Goal: Task Accomplishment & Management: Use online tool/utility

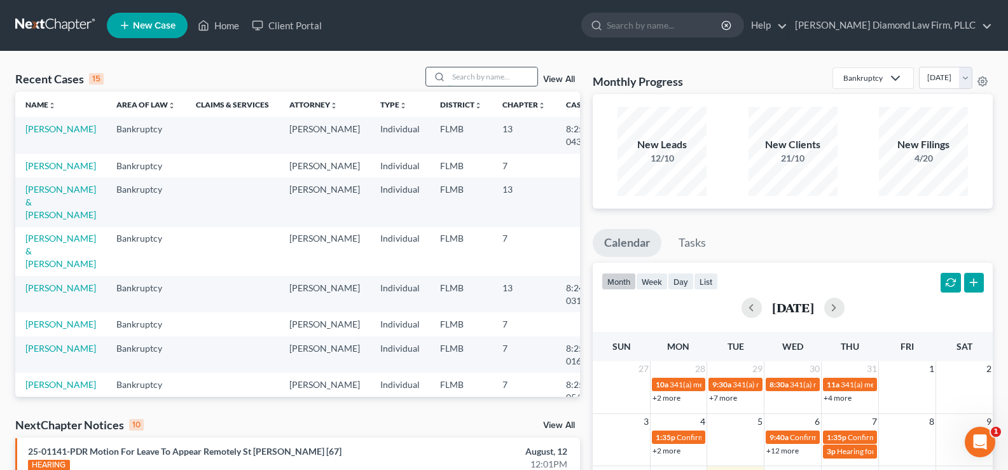
drag, startPoint x: 0, startPoint y: 0, endPoint x: 467, endPoint y: 76, distance: 473.0
click at [467, 76] on input "search" at bounding box center [492, 76] width 89 height 18
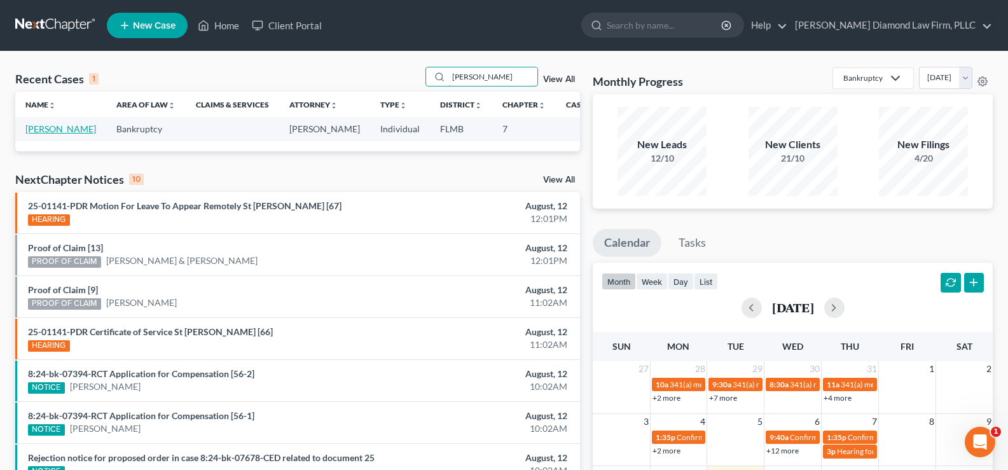
type input "[PERSON_NAME]"
click at [36, 134] on link "[PERSON_NAME]" at bounding box center [60, 128] width 71 height 11
select select "7"
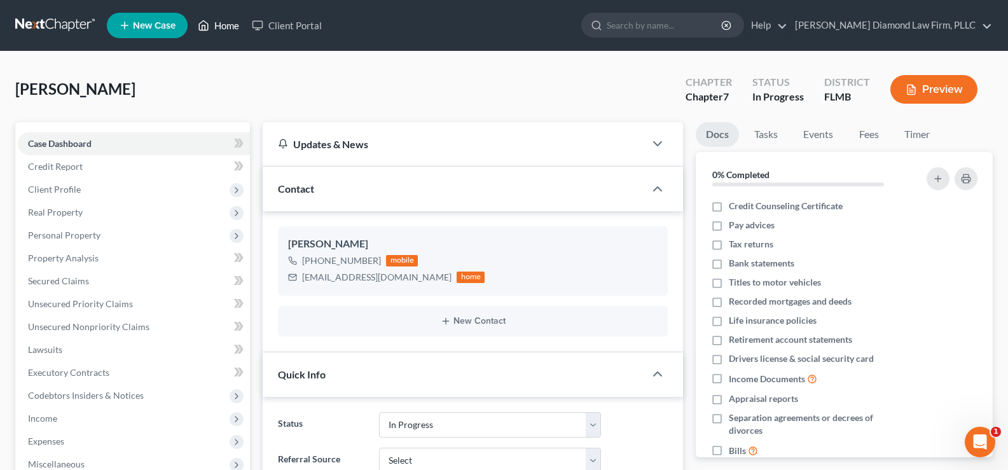
click at [217, 23] on link "Home" at bounding box center [218, 25] width 54 height 23
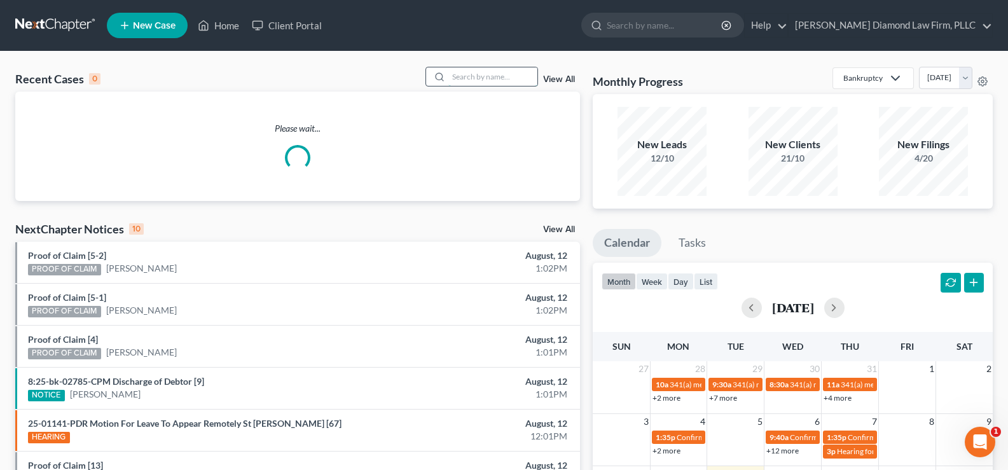
click at [484, 75] on input "search" at bounding box center [492, 76] width 89 height 18
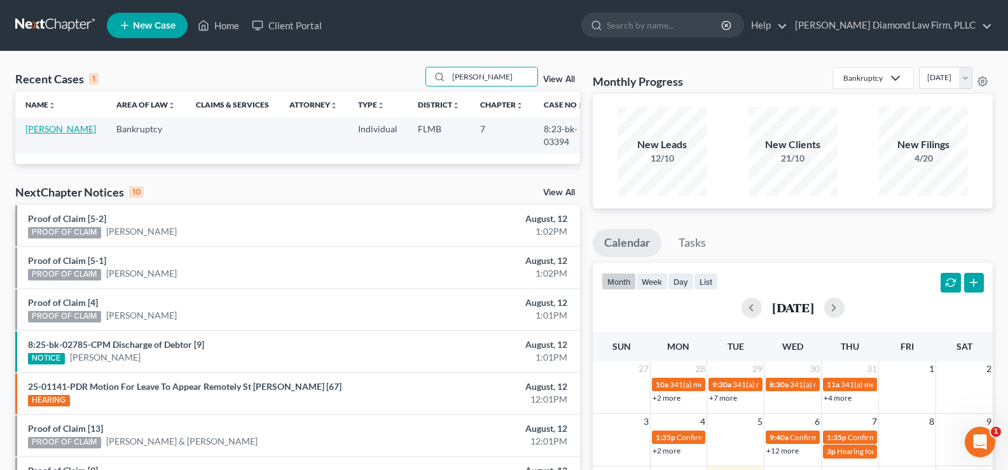
type input "[PERSON_NAME]"
click at [52, 134] on link "[PERSON_NAME]" at bounding box center [60, 128] width 71 height 11
select select "4"
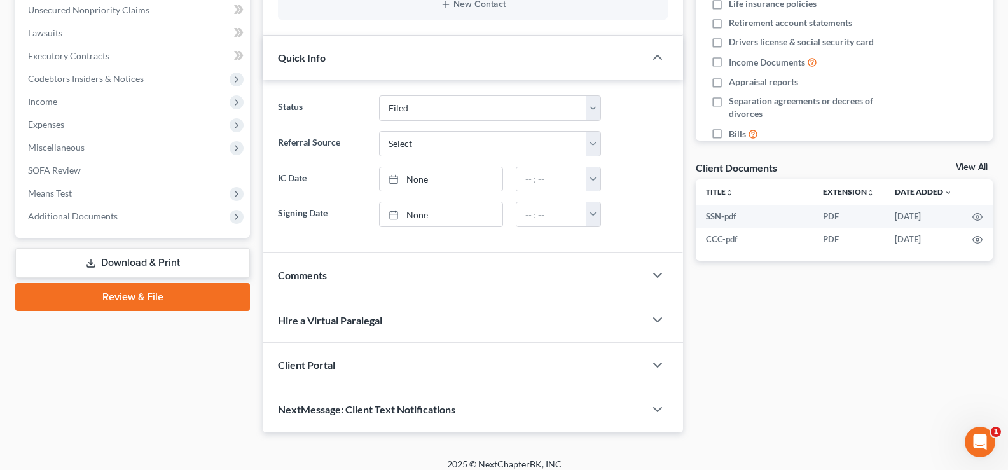
scroll to position [328, 0]
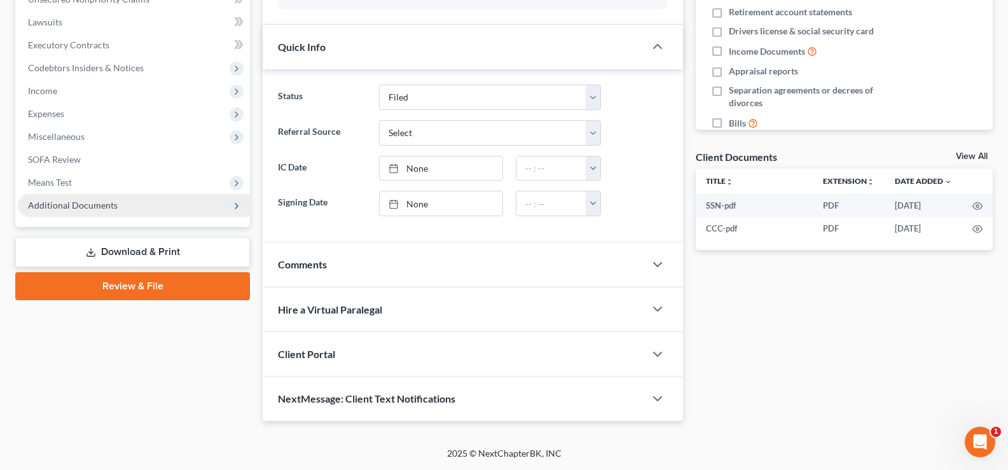
click at [76, 203] on span "Additional Documents" at bounding box center [73, 205] width 90 height 11
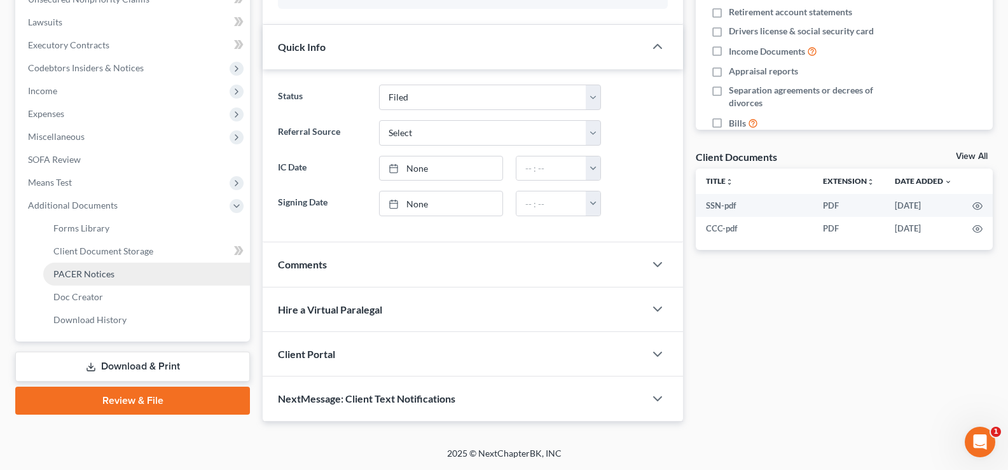
click at [97, 276] on span "PACER Notices" at bounding box center [83, 273] width 61 height 11
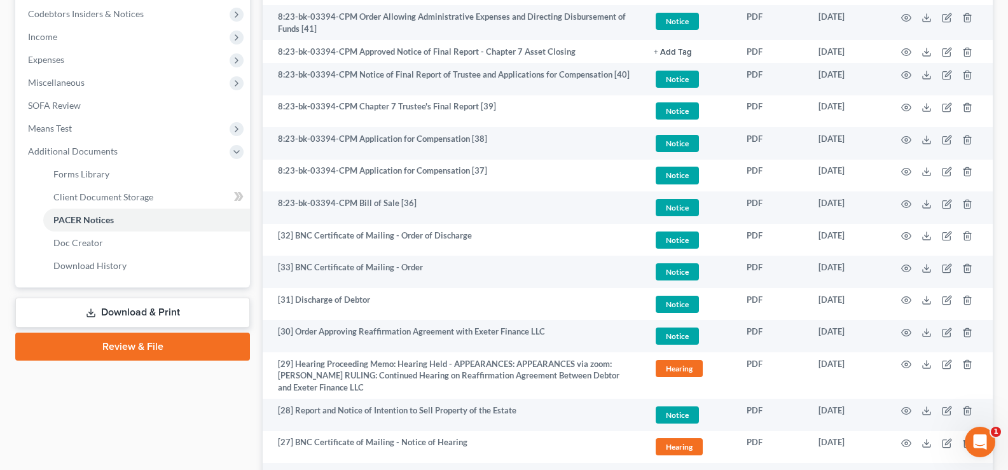
scroll to position [64, 0]
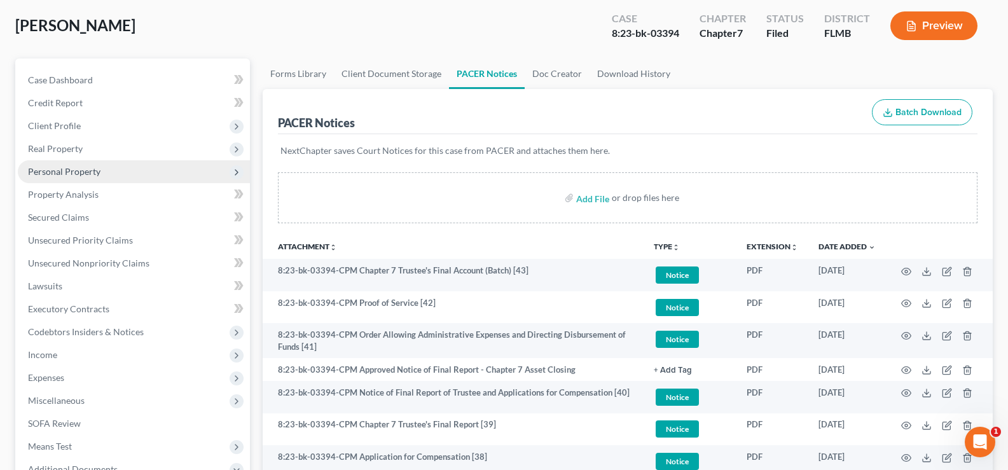
click at [74, 172] on span "Personal Property" at bounding box center [64, 171] width 72 height 11
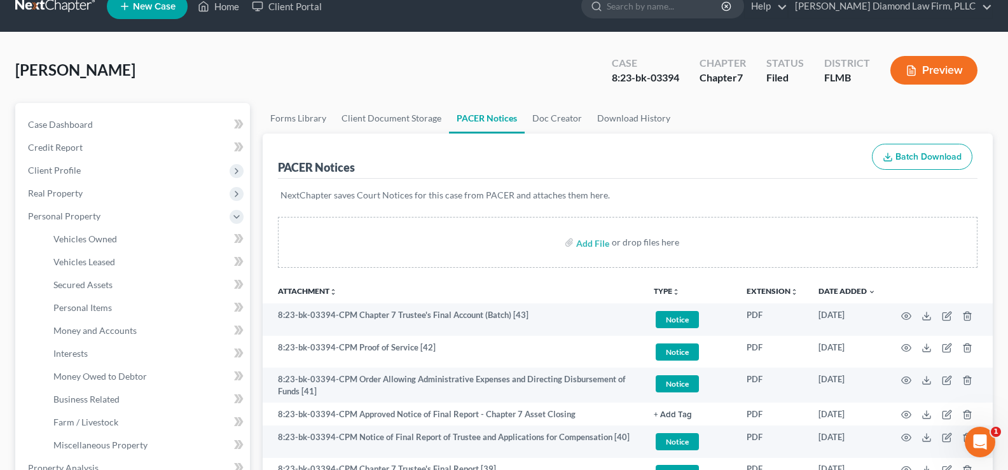
scroll to position [0, 0]
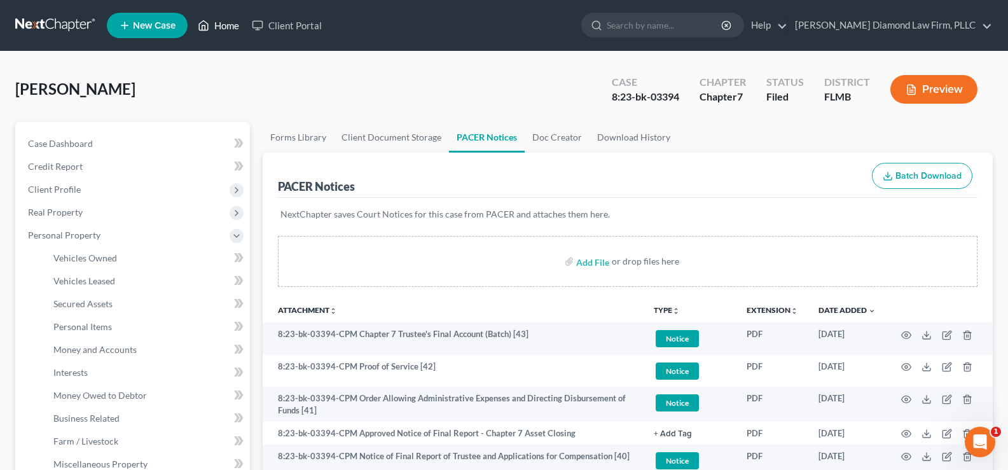
click at [231, 27] on link "Home" at bounding box center [218, 25] width 54 height 23
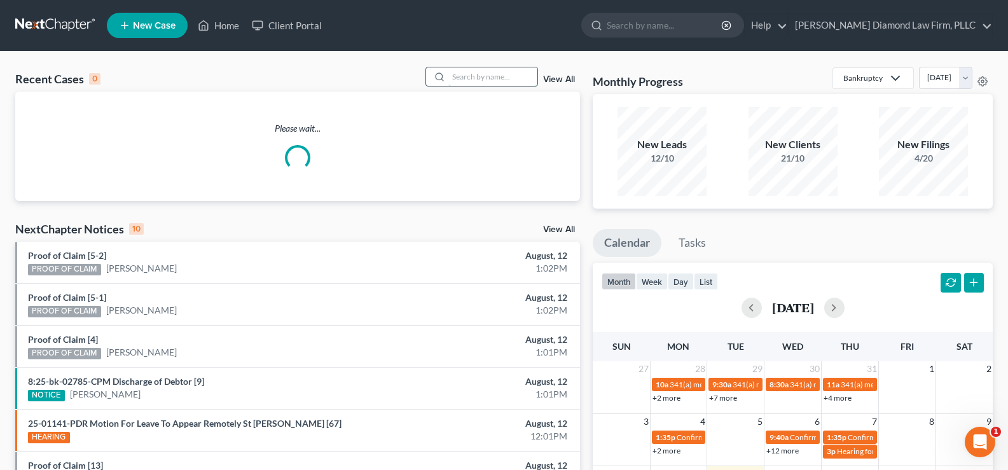
click at [471, 78] on input "search" at bounding box center [492, 76] width 89 height 18
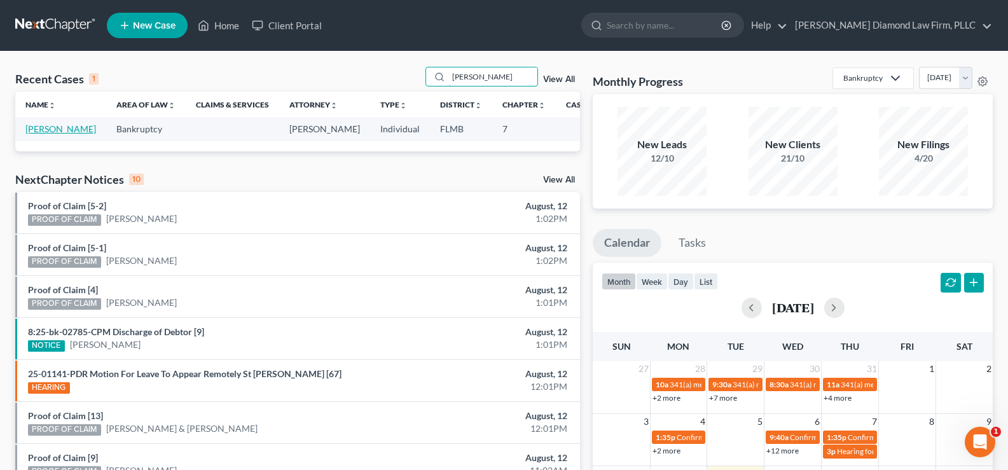
type input "[PERSON_NAME]"
click at [34, 134] on link "[PERSON_NAME]" at bounding box center [60, 128] width 71 height 11
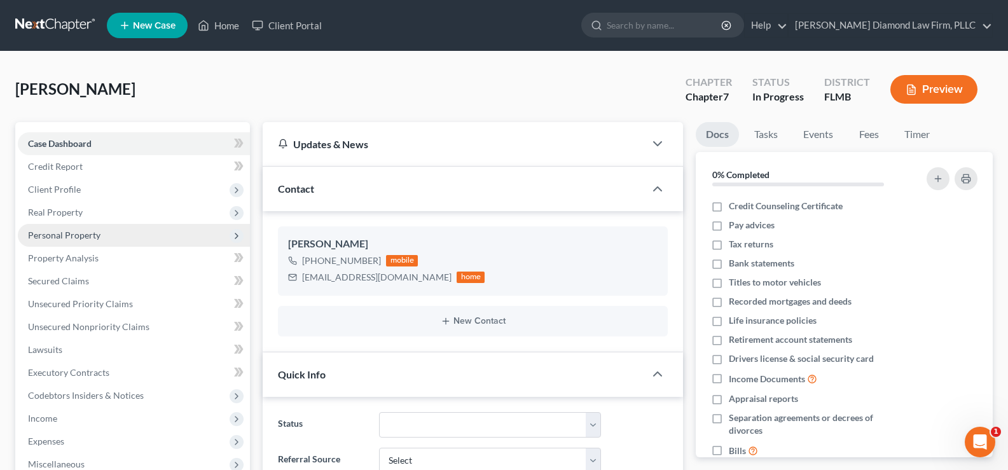
click at [101, 238] on span "Personal Property" at bounding box center [134, 235] width 232 height 23
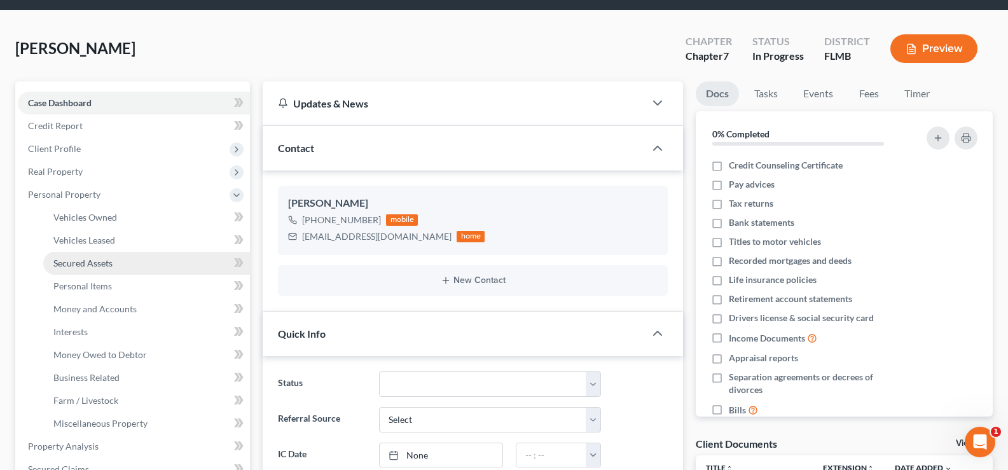
scroll to position [64, 0]
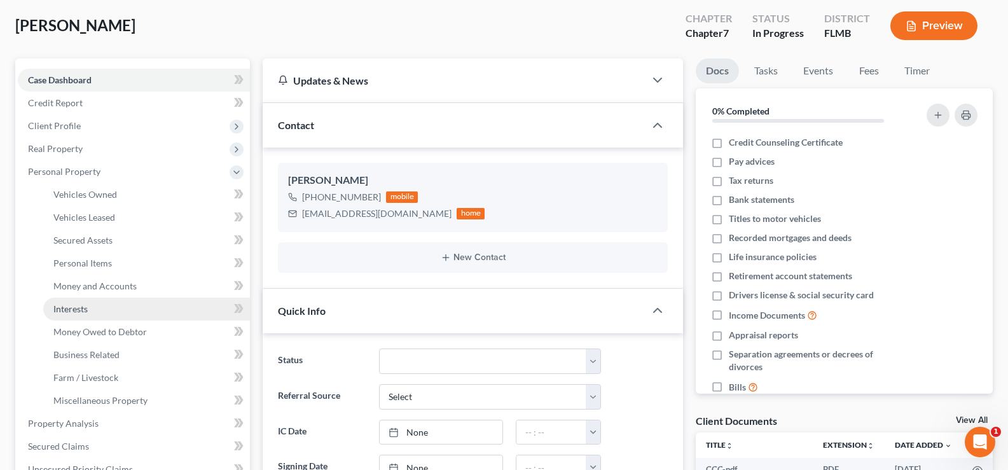
click at [110, 312] on link "Interests" at bounding box center [146, 309] width 207 height 23
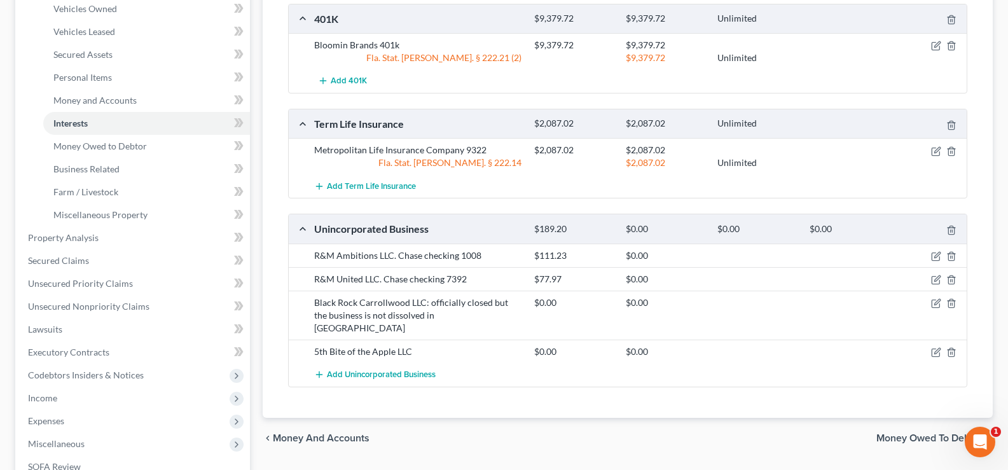
scroll to position [254, 0]
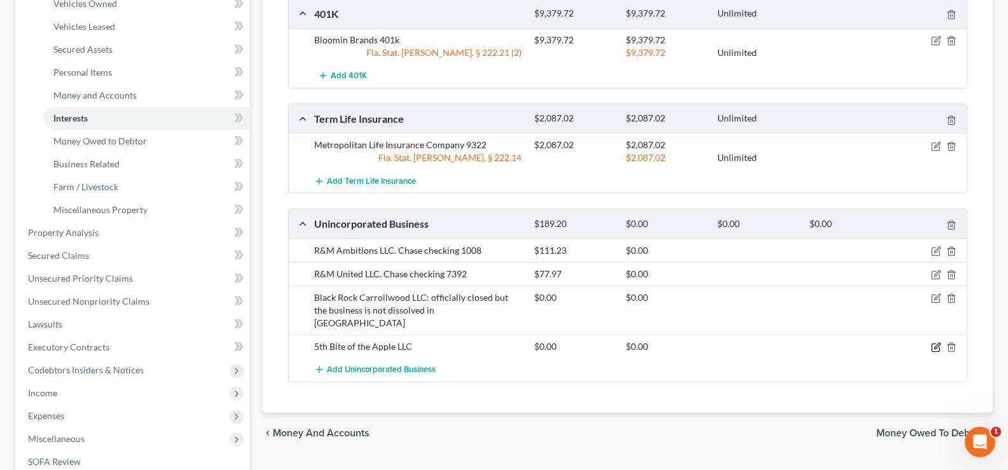
click at [939, 344] on icon "button" at bounding box center [936, 348] width 8 height 8
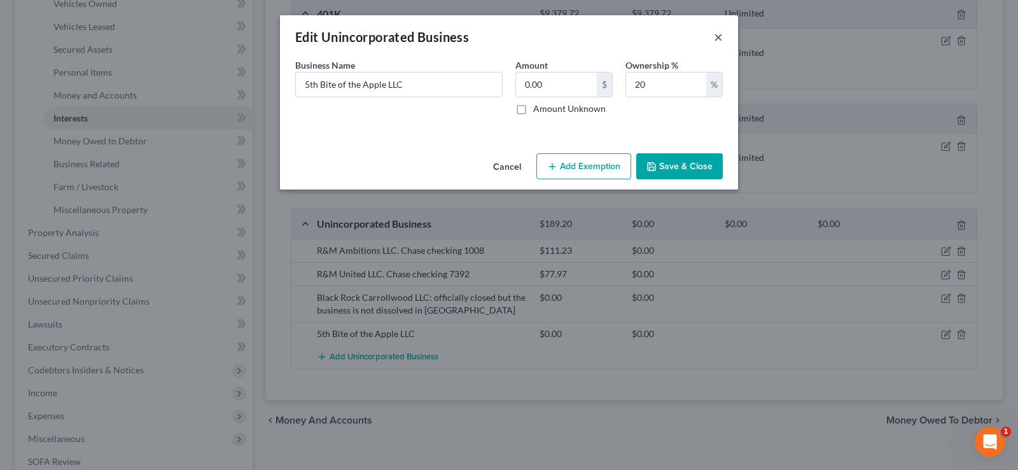
click at [719, 39] on button "×" at bounding box center [718, 36] width 9 height 15
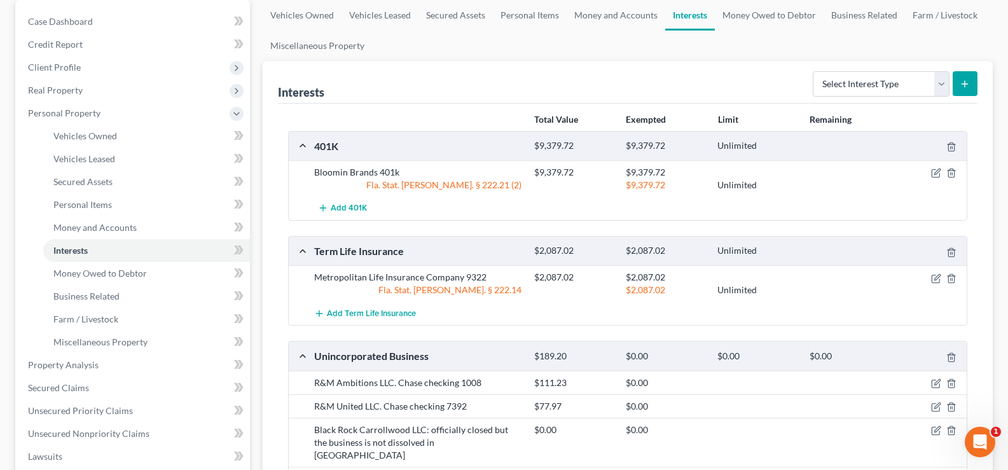
scroll to position [0, 0]
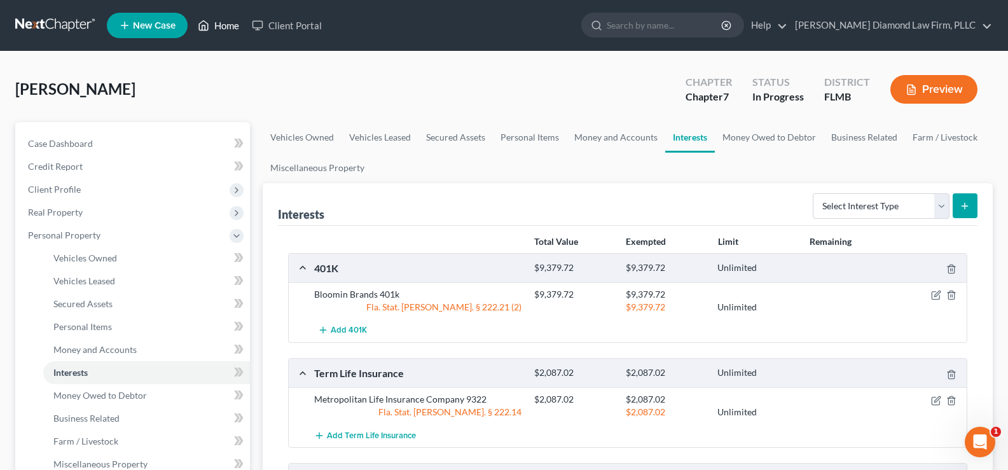
click at [221, 28] on link "Home" at bounding box center [218, 25] width 54 height 23
